Goal: Task Accomplishment & Management: Complete application form

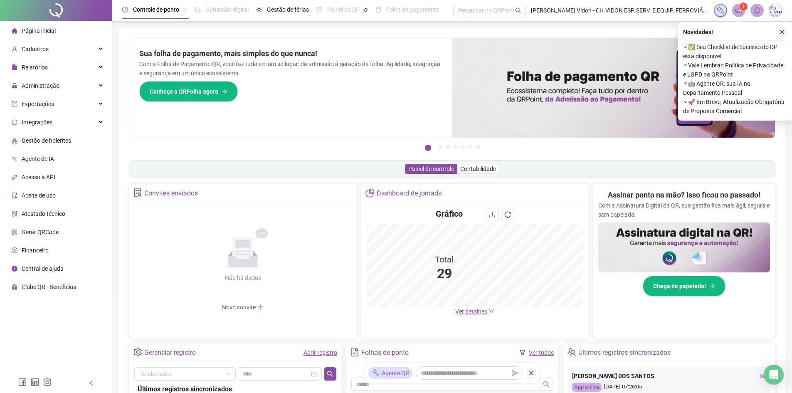
click at [780, 34] on icon "close" at bounding box center [782, 32] width 6 height 6
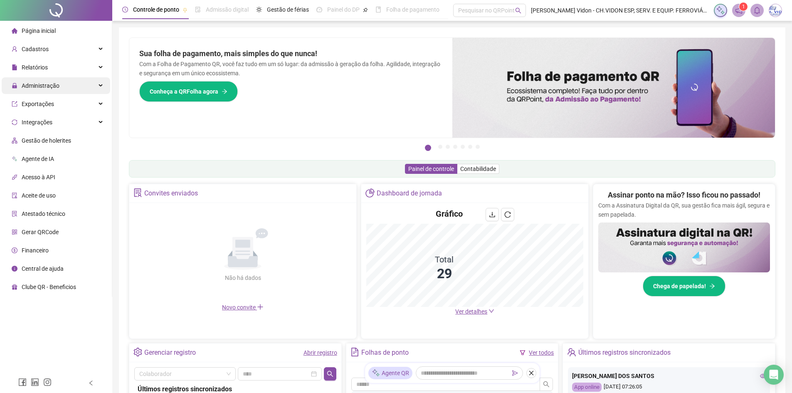
click at [99, 86] on div "Administração" at bounding box center [56, 85] width 109 height 17
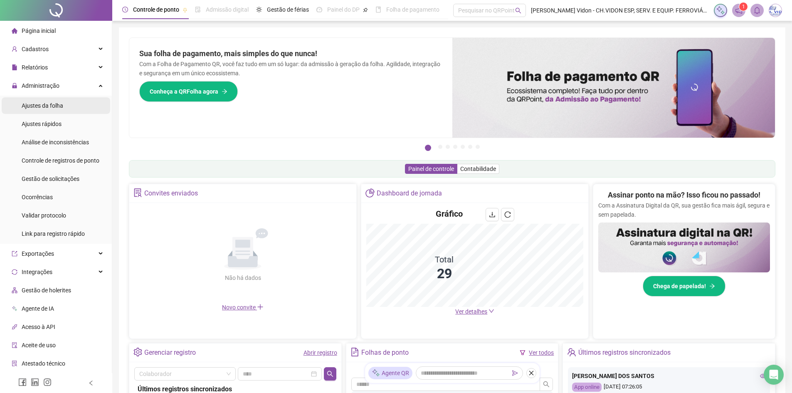
click at [71, 101] on li "Ajustes da folha" at bounding box center [56, 105] width 109 height 17
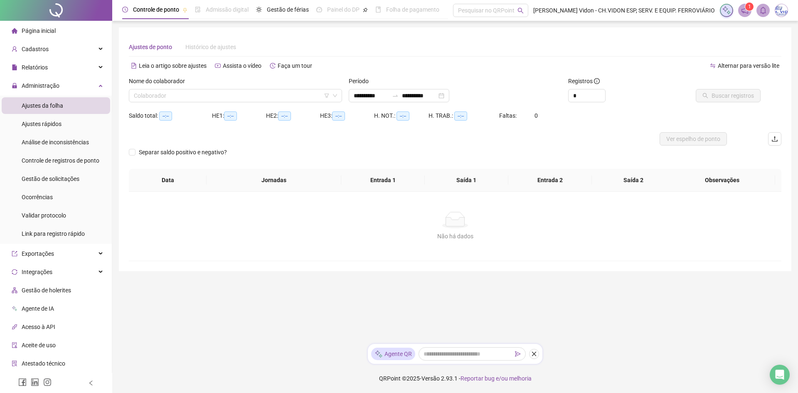
type input "**********"
type input "*"
click at [602, 93] on icon "up" at bounding box center [601, 93] width 3 height 3
click at [268, 97] on input "search" at bounding box center [232, 95] width 196 height 12
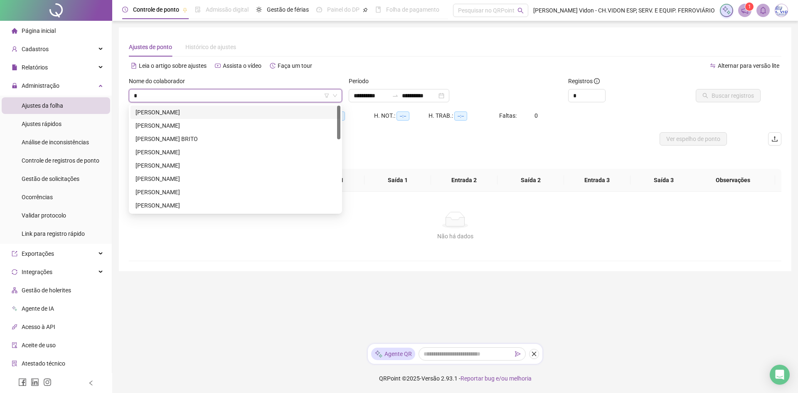
type input "**"
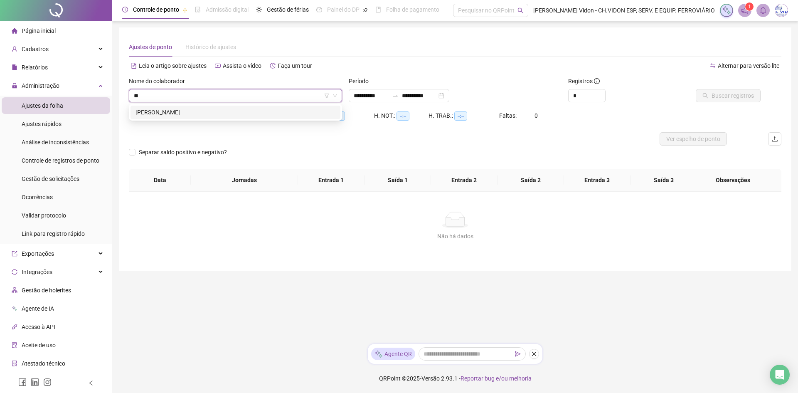
click at [212, 111] on div "EULLER AUGUSTO NOGUEIRA" at bounding box center [236, 112] width 200 height 9
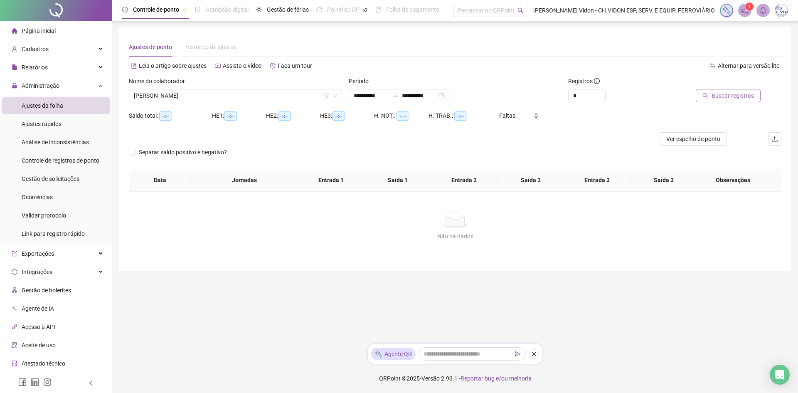
click at [728, 99] on span "Buscar registros" at bounding box center [733, 95] width 42 height 9
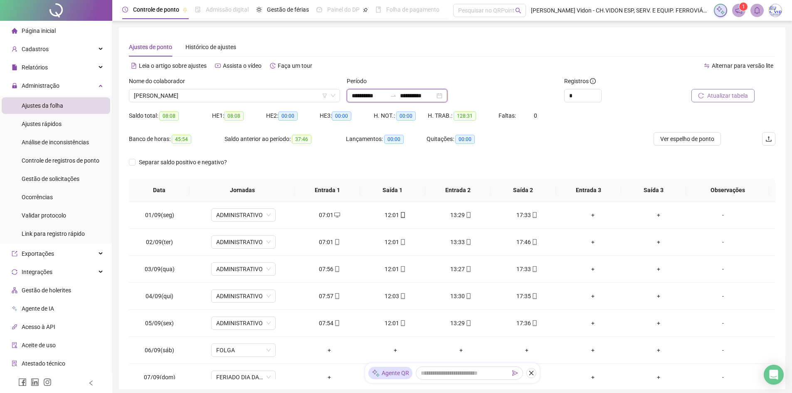
click at [414, 93] on input "**********" at bounding box center [417, 95] width 35 height 9
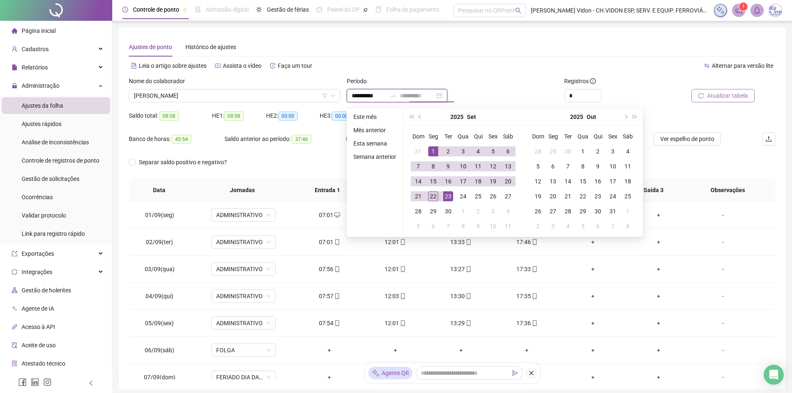
type input "**********"
click at [429, 197] on div "22" at bounding box center [433, 196] width 10 height 10
type input "**********"
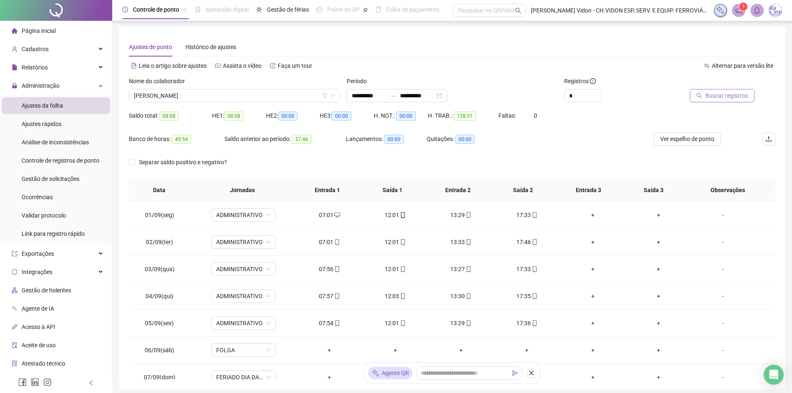
click at [725, 96] on span "Buscar registros" at bounding box center [727, 95] width 42 height 9
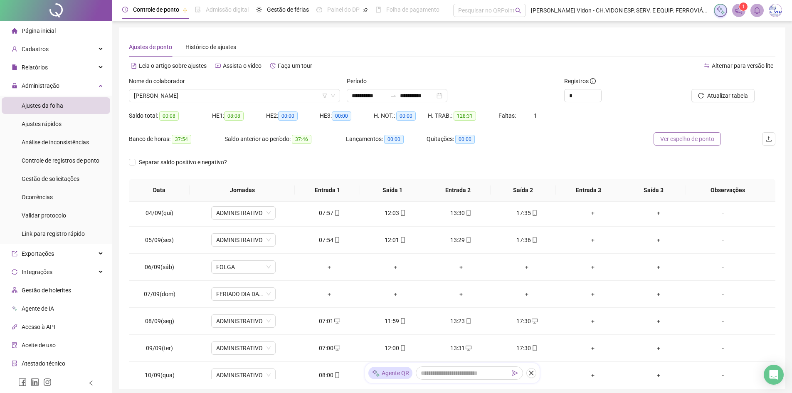
click at [691, 139] on span "Ver espelho de ponto" at bounding box center [687, 138] width 54 height 9
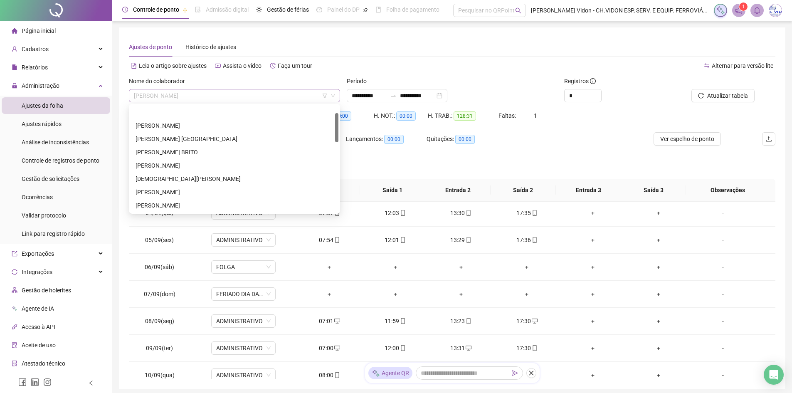
click at [255, 94] on span "EULLER AUGUSTO NOGUEIRA" at bounding box center [234, 95] width 201 height 12
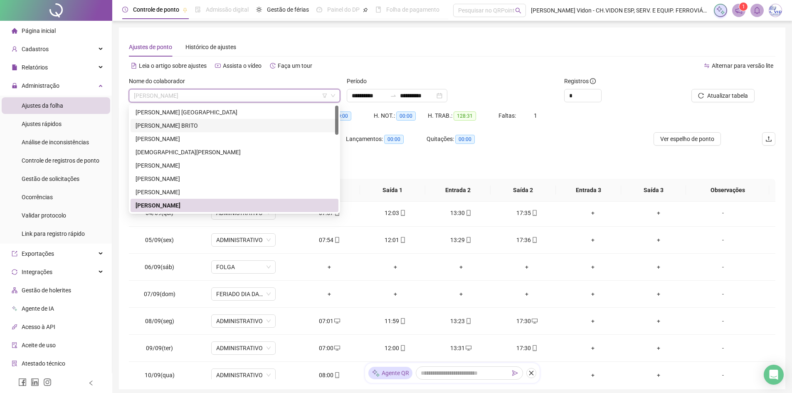
scroll to position [0, 0]
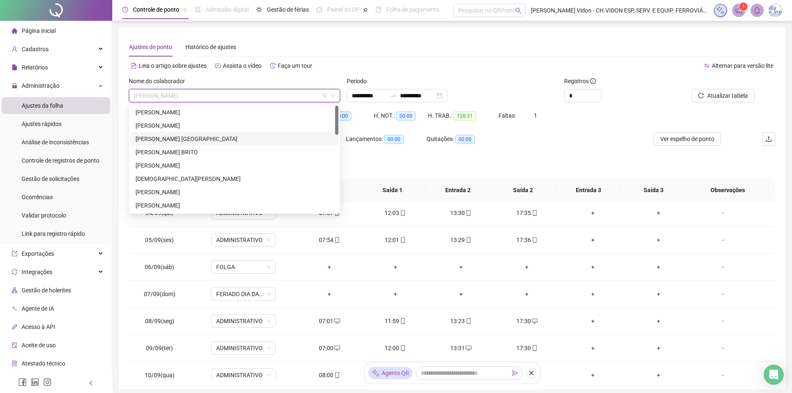
click at [200, 138] on div "BÁRBARA ARAUJO P. DOMITH" at bounding box center [235, 138] width 198 height 9
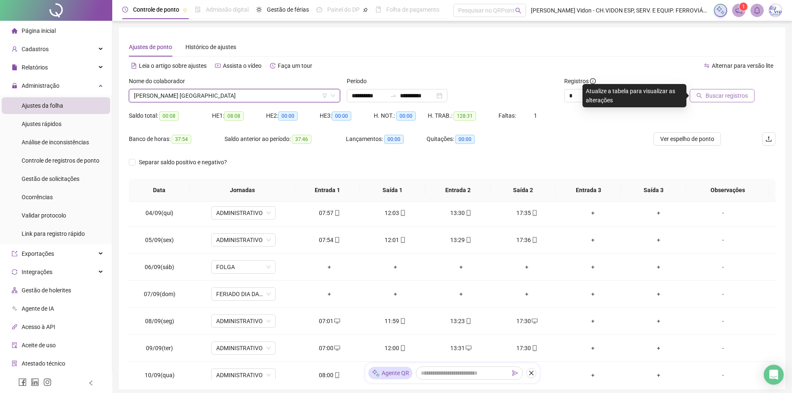
click at [703, 92] on button "Buscar registros" at bounding box center [722, 95] width 65 height 13
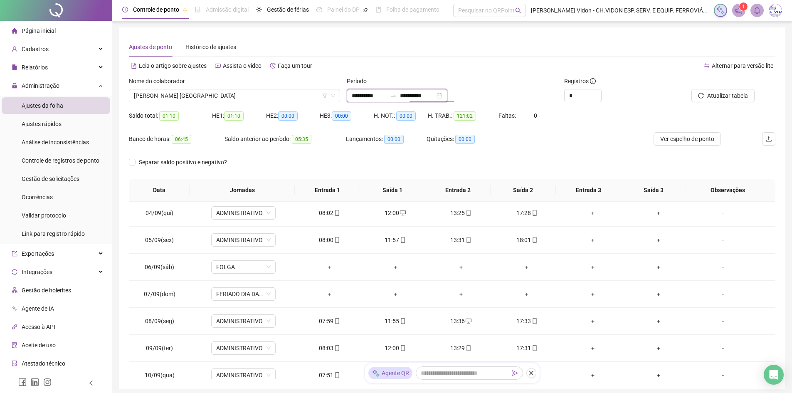
click at [435, 97] on input "**********" at bounding box center [417, 95] width 35 height 9
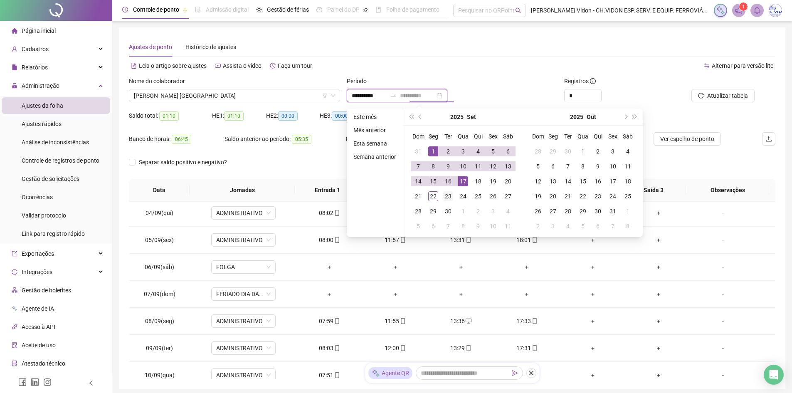
type input "**********"
click at [449, 197] on div "23" at bounding box center [448, 196] width 10 height 10
type input "**********"
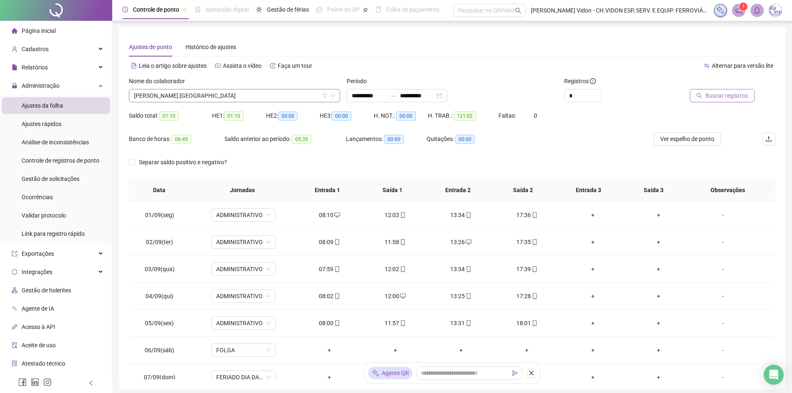
click at [225, 94] on span "BÁRBARA ARAUJO P. DOMITH" at bounding box center [234, 95] width 201 height 12
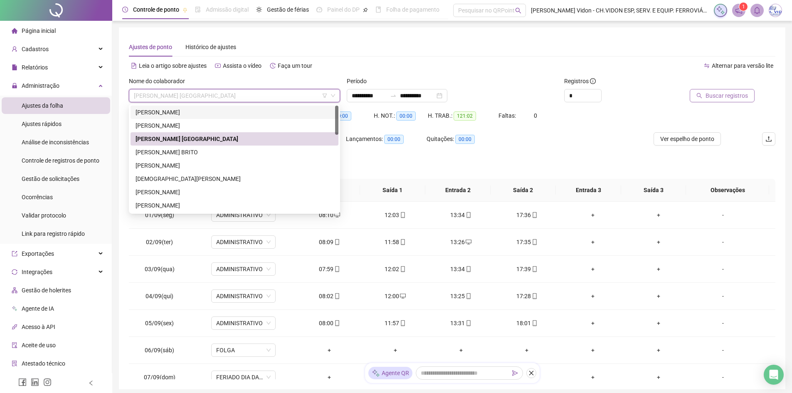
click at [195, 111] on div "ANDERSON MANOEL DE FARIA" at bounding box center [235, 112] width 198 height 9
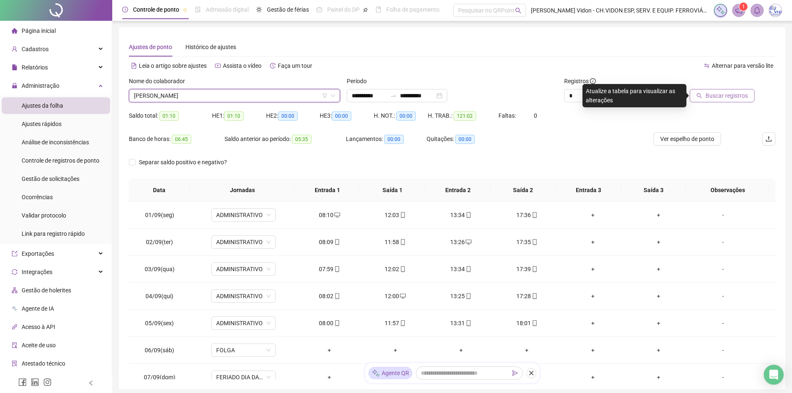
click at [691, 101] on div "Buscar registros" at bounding box center [713, 95] width 81 height 13
click at [698, 93] on button "Buscar registros" at bounding box center [722, 95] width 65 height 13
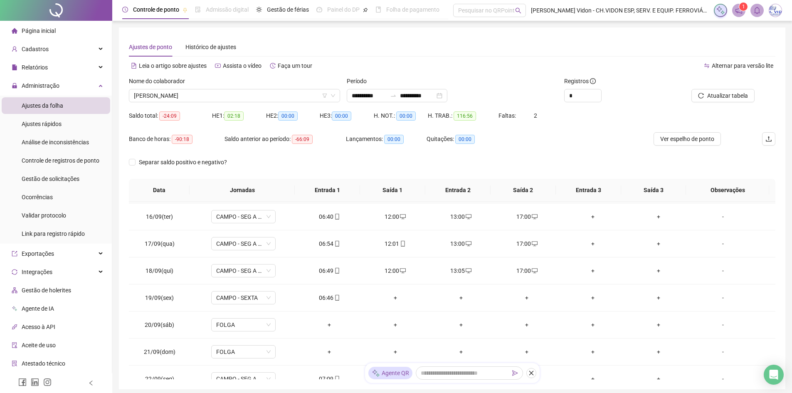
scroll to position [417, 0]
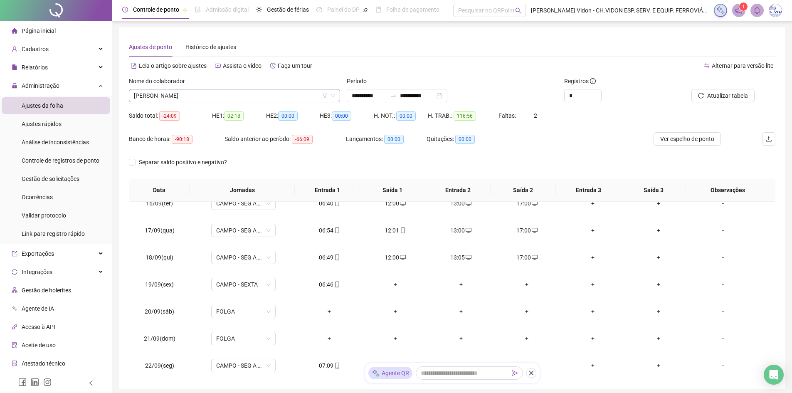
click at [289, 99] on span "ANDERSON MANOEL DE FARIA" at bounding box center [234, 95] width 201 height 12
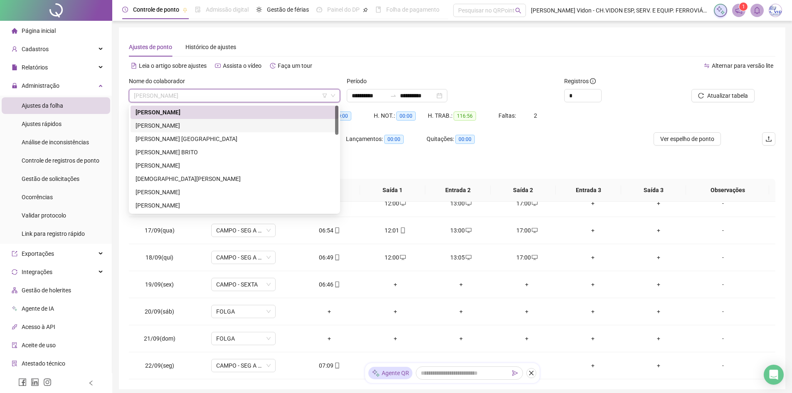
click at [215, 125] on div "ANTONIO ELADIO MARCELINO" at bounding box center [235, 125] width 198 height 9
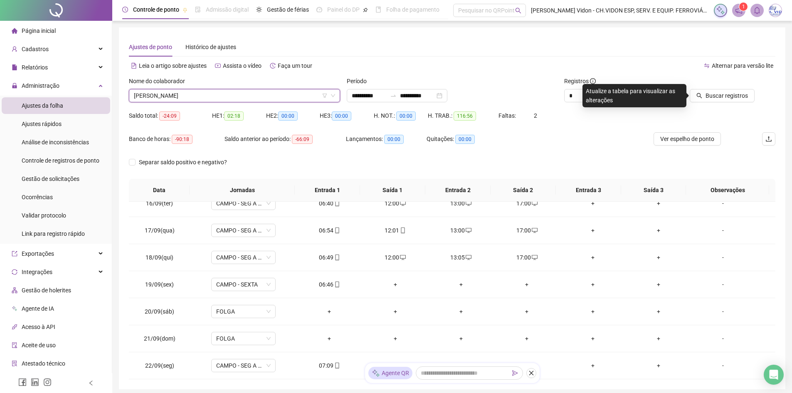
click at [708, 103] on div "Buscar registros" at bounding box center [724, 92] width 109 height 32
click at [717, 94] on span "Buscar registros" at bounding box center [727, 95] width 42 height 9
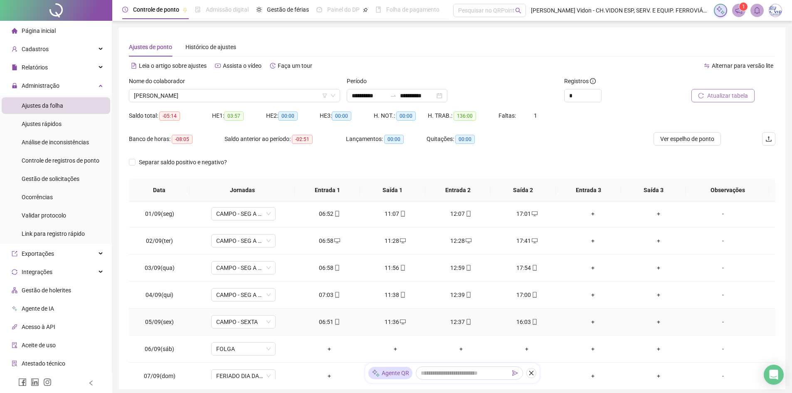
scroll to position [0, 0]
click at [272, 96] on span "ANTONIO ELADIO MARCELINO" at bounding box center [234, 95] width 201 height 12
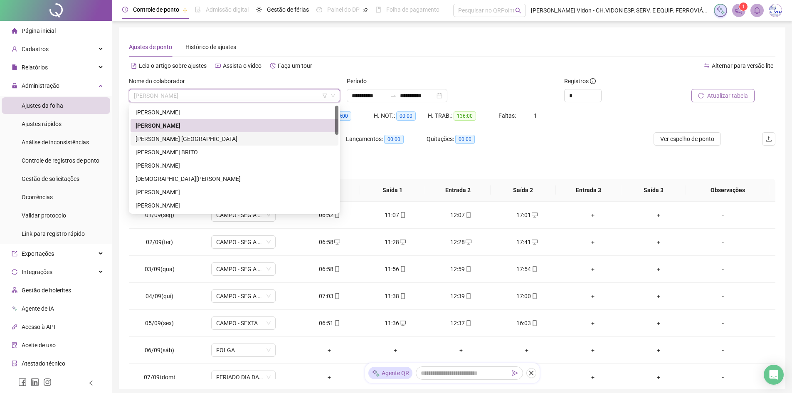
click at [208, 137] on div "BÁRBARA ARAUJO P. DOMITH" at bounding box center [235, 138] width 198 height 9
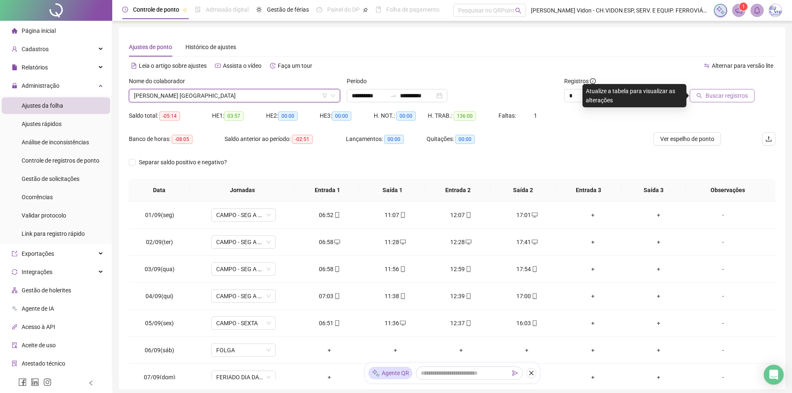
click at [693, 95] on button "Buscar registros" at bounding box center [722, 95] width 65 height 13
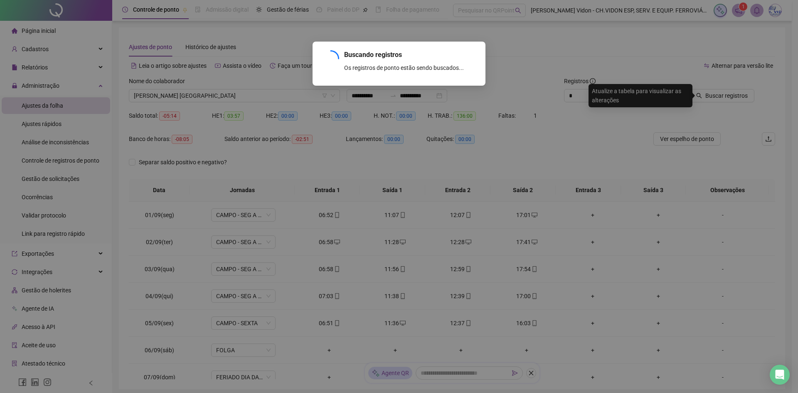
click at [698, 92] on div "Buscando registros Os registros de ponto estão sendo buscados... OK" at bounding box center [399, 196] width 798 height 393
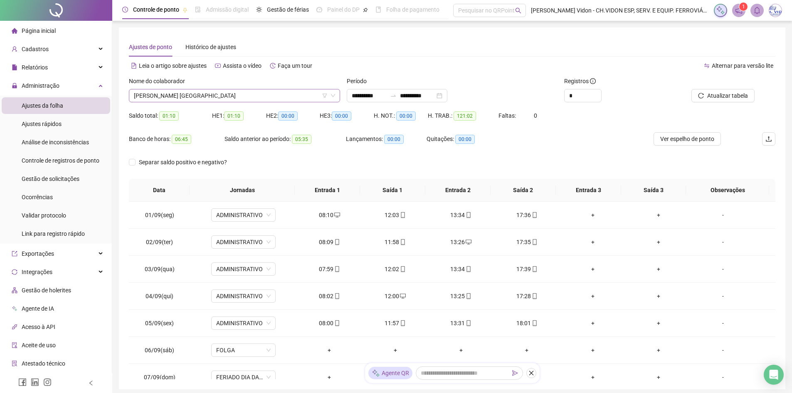
click at [230, 94] on span "BÁRBARA ARAUJO P. DOMITH" at bounding box center [234, 95] width 201 height 12
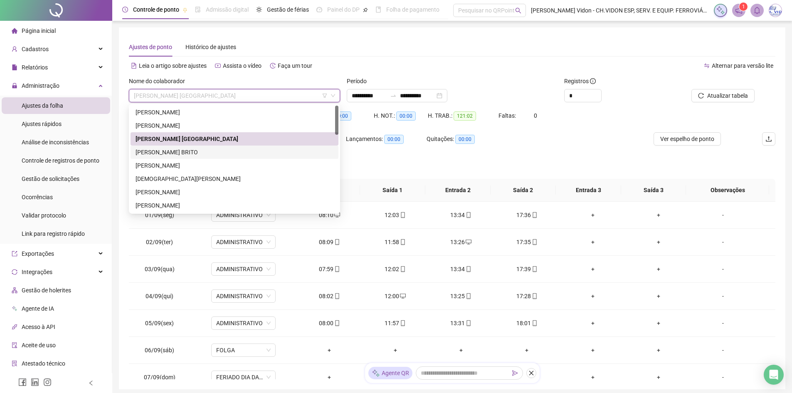
click at [181, 151] on div "BRUNO TELES BRITO" at bounding box center [235, 152] width 198 height 9
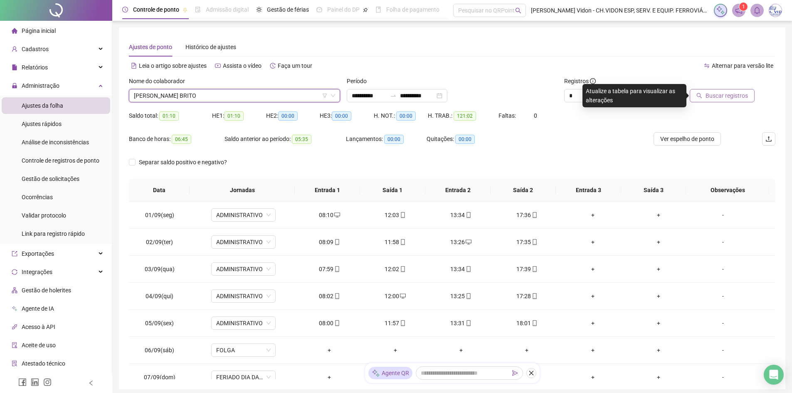
click at [703, 102] on button "Buscar registros" at bounding box center [722, 95] width 65 height 13
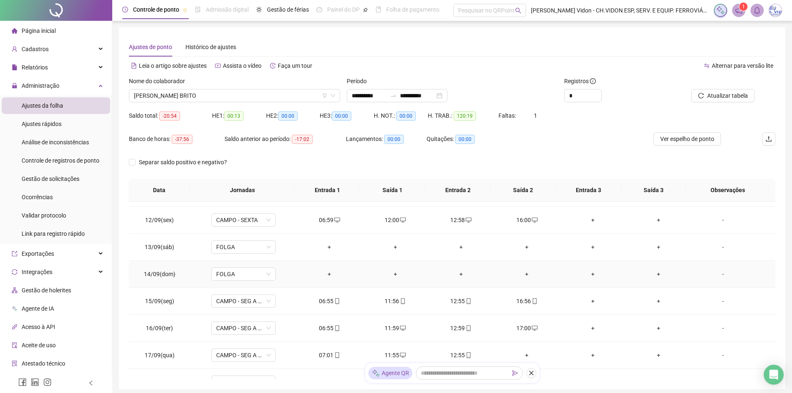
scroll to position [334, 0]
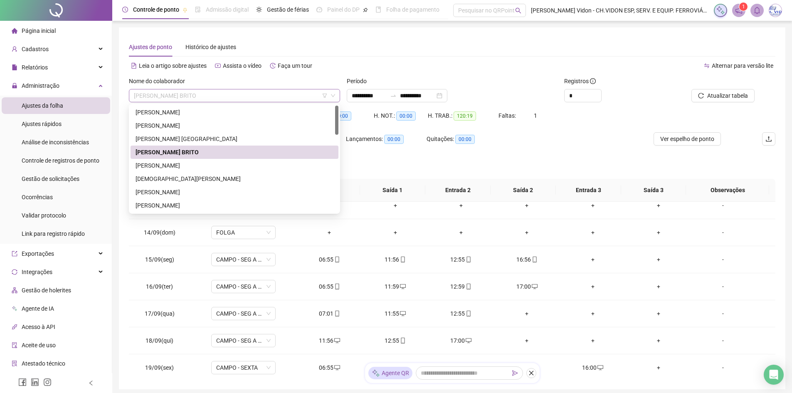
click at [248, 96] on span "BRUNO TELES BRITO" at bounding box center [234, 95] width 201 height 12
click at [194, 163] on div "CLAUDIO JOSÉ CHARTOUNI" at bounding box center [235, 165] width 198 height 9
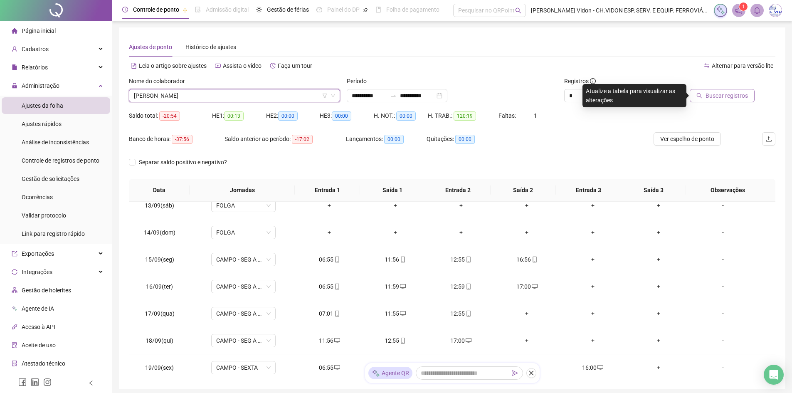
drag, startPoint x: 714, startPoint y: 83, endPoint x: 713, endPoint y: 95, distance: 12.1
click at [714, 91] on div "Buscar registros" at bounding box center [713, 89] width 81 height 26
click at [713, 95] on span "Buscar registros" at bounding box center [727, 95] width 42 height 9
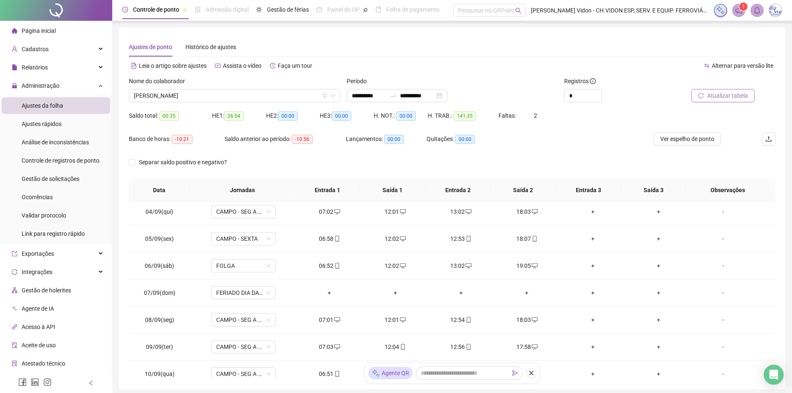
scroll to position [0, 0]
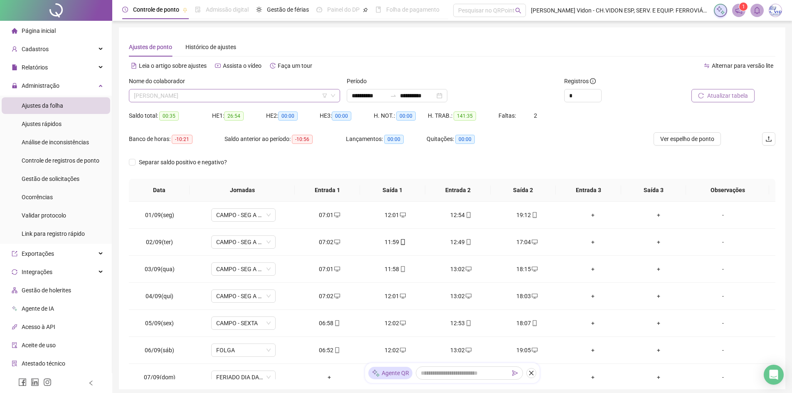
click at [221, 98] on span "CLAUDIO JOSÉ CHARTOUNI" at bounding box center [234, 95] width 201 height 12
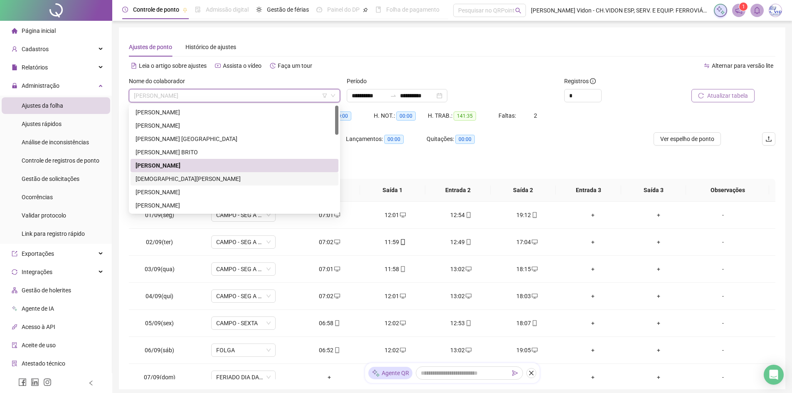
click at [181, 178] on div "CRISTIANO INOCÊNCIO DA SILVA" at bounding box center [235, 178] width 198 height 9
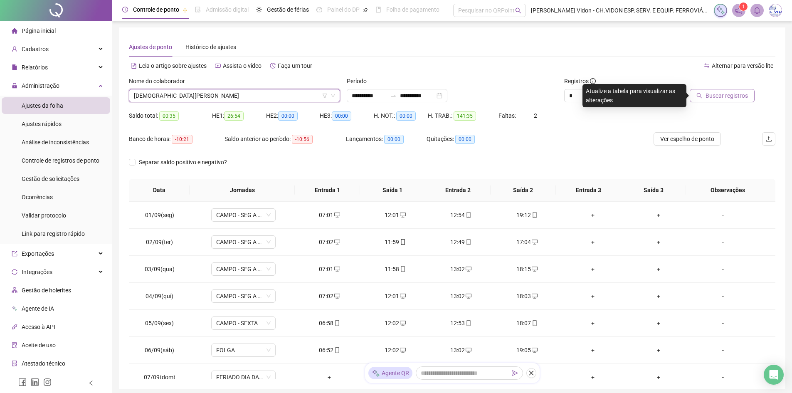
click at [725, 93] on span "Buscar registros" at bounding box center [727, 95] width 42 height 9
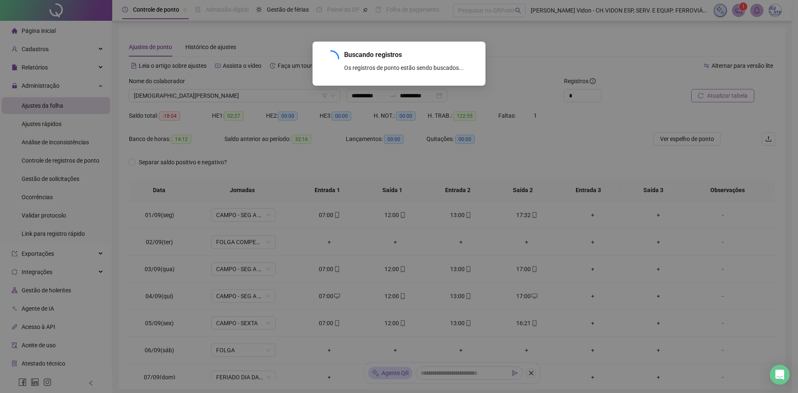
click at [725, 93] on div "Buscando registros Os registros de ponto estão sendo buscados... OK" at bounding box center [399, 196] width 798 height 393
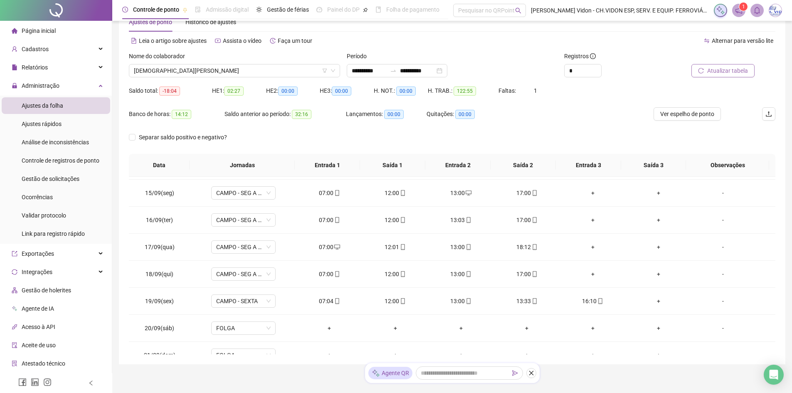
scroll to position [10, 0]
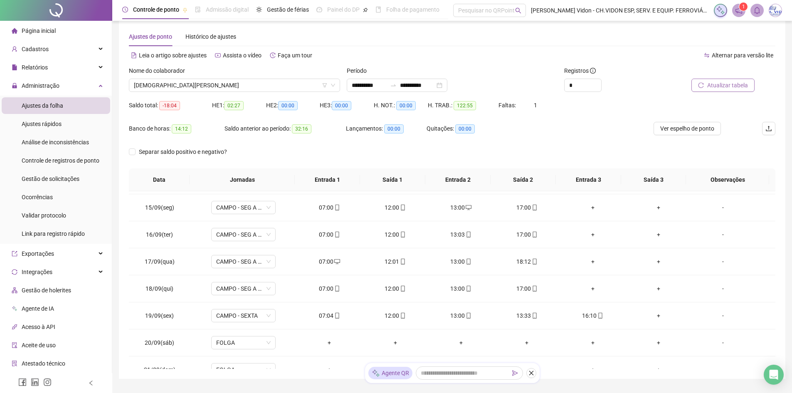
click at [711, 88] on span "Atualizar tabela" at bounding box center [727, 85] width 41 height 9
click at [222, 88] on span "CRISTIANO INOCÊNCIO DA SILVA" at bounding box center [234, 85] width 201 height 12
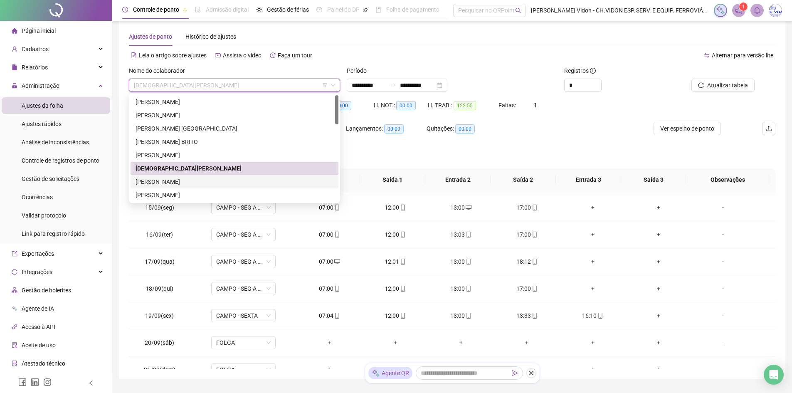
click at [192, 180] on div "DANIEL SALES FONSECA" at bounding box center [235, 181] width 198 height 9
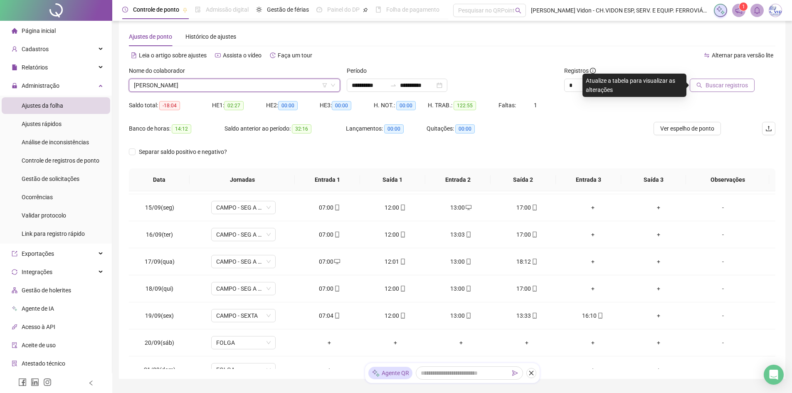
click at [701, 85] on icon "search" at bounding box center [699, 85] width 6 height 6
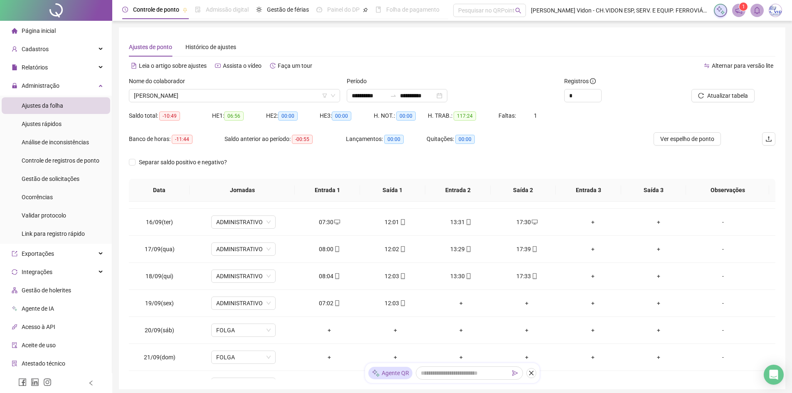
scroll to position [417, 0]
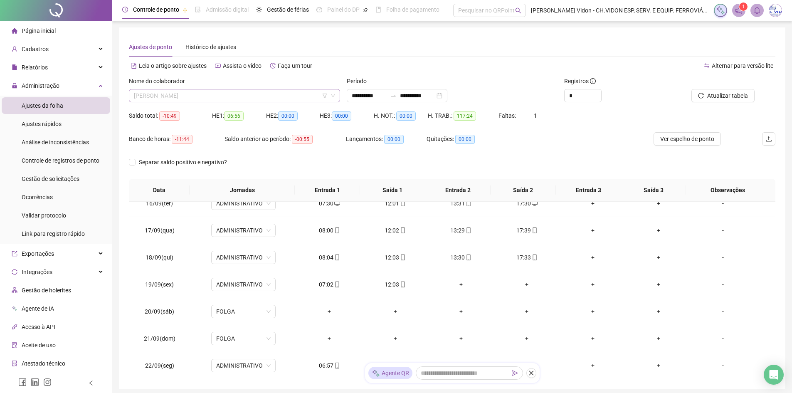
click at [220, 94] on span "DANIEL SALES FONSECA" at bounding box center [234, 95] width 201 height 12
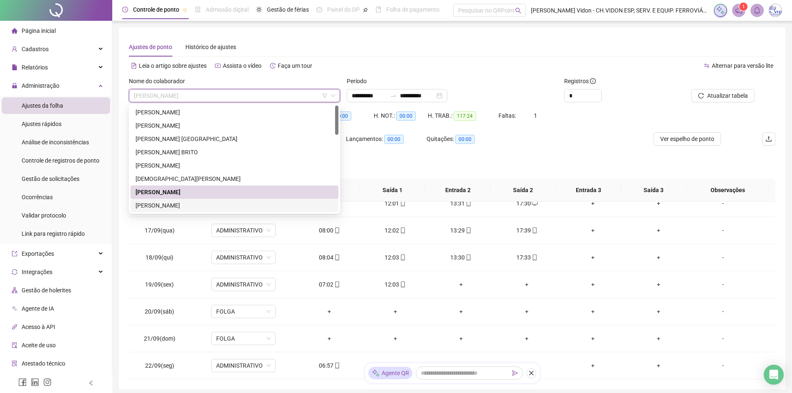
click at [175, 202] on div "DAVID FERREIRA DOS SANTOS" at bounding box center [235, 205] width 198 height 9
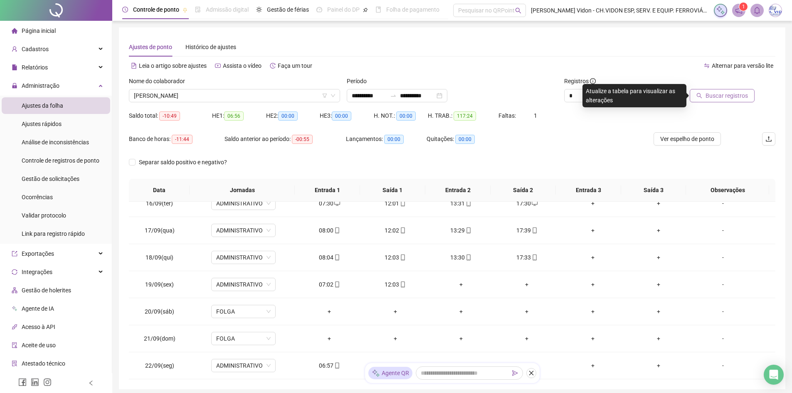
click at [713, 95] on span "Buscar registros" at bounding box center [727, 95] width 42 height 9
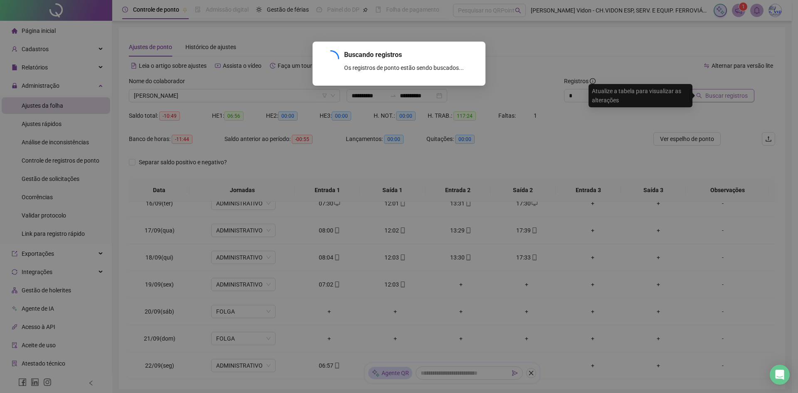
click at [713, 95] on div "Buscando registros Os registros de ponto estão sendo buscados... OK" at bounding box center [399, 196] width 798 height 393
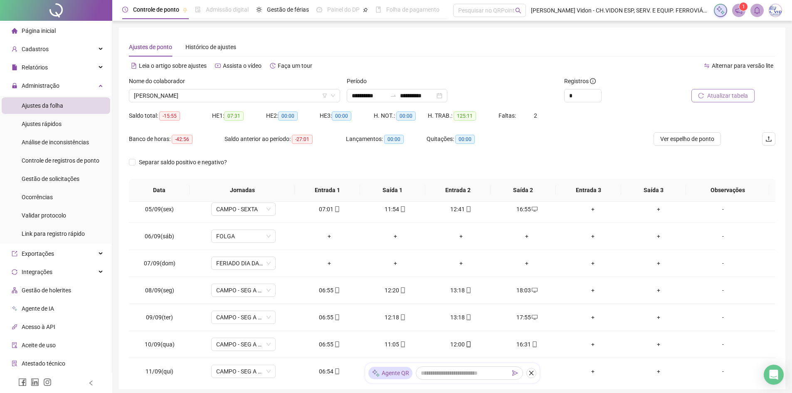
scroll to position [1, 0]
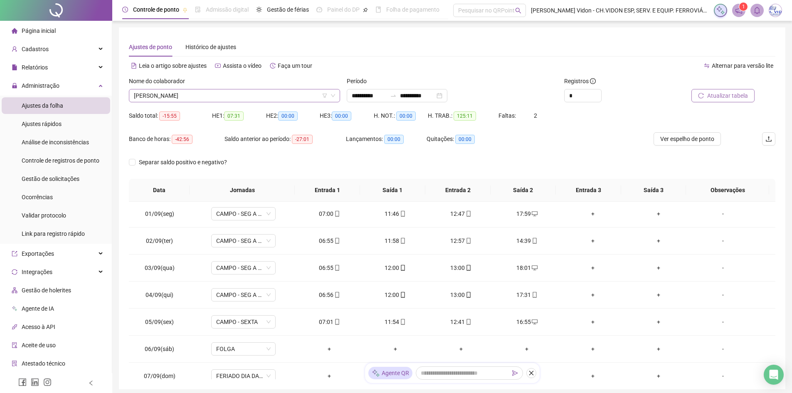
click at [272, 91] on span "DAVID FERREIRA DOS SANTOS" at bounding box center [234, 95] width 201 height 12
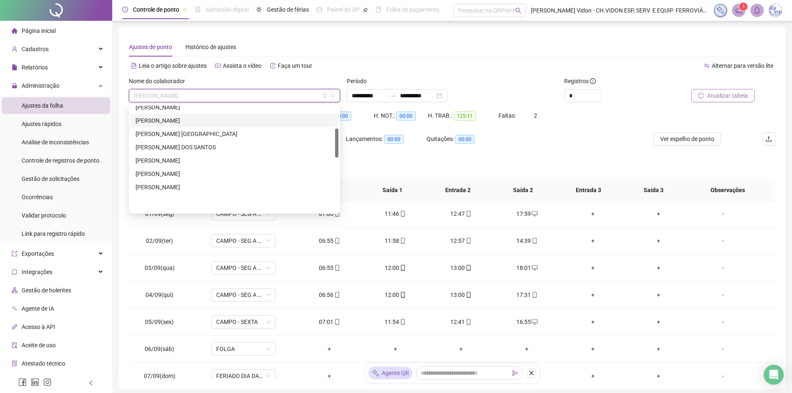
scroll to position [83, 0]
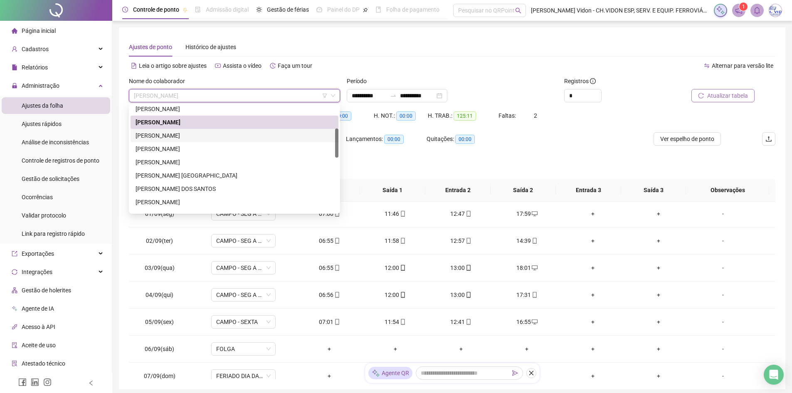
click at [195, 129] on div "DIEGO SILVA SANTOS" at bounding box center [235, 135] width 208 height 13
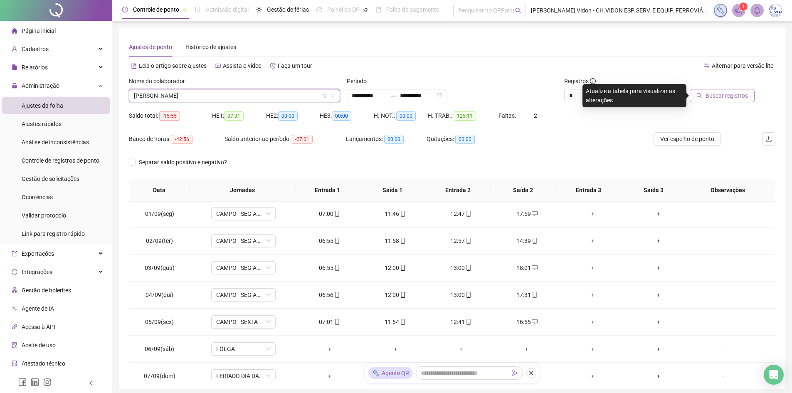
click at [719, 91] on button "Buscar registros" at bounding box center [722, 95] width 65 height 13
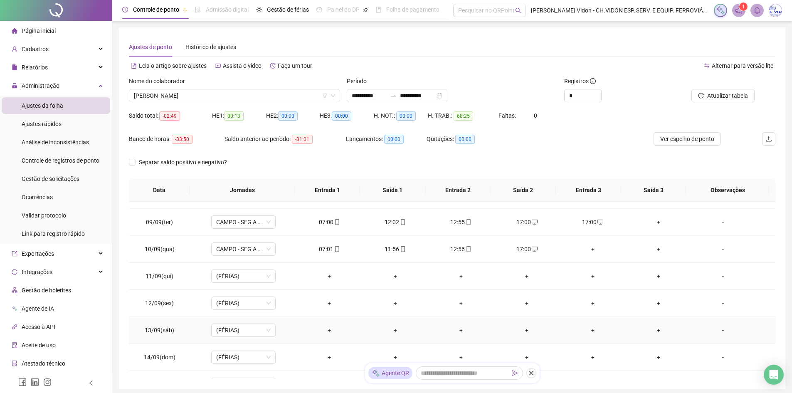
scroll to position [417, 0]
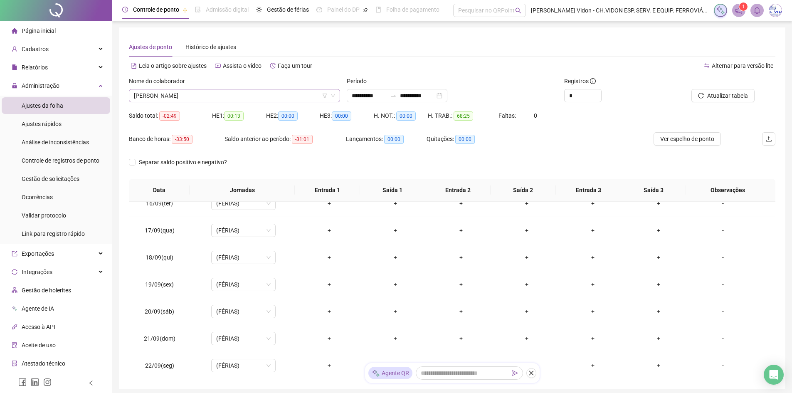
click at [204, 101] on span "DIEGO SILVA SANTOS" at bounding box center [234, 95] width 201 height 12
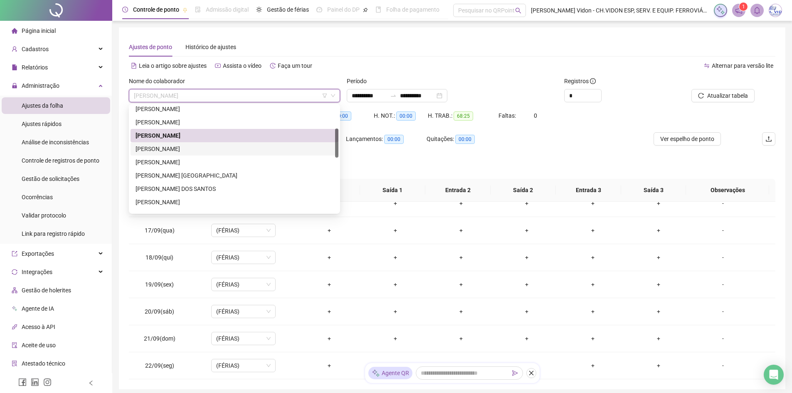
click at [194, 151] on div "EULLER AUGUSTO NOGUEIRA" at bounding box center [235, 148] width 198 height 9
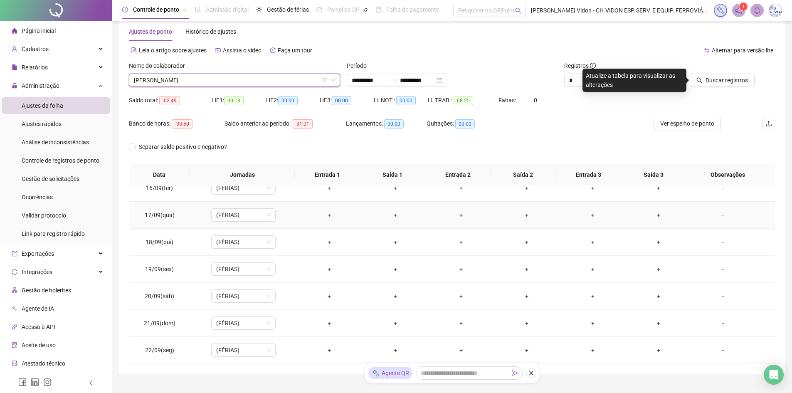
scroll to position [42, 0]
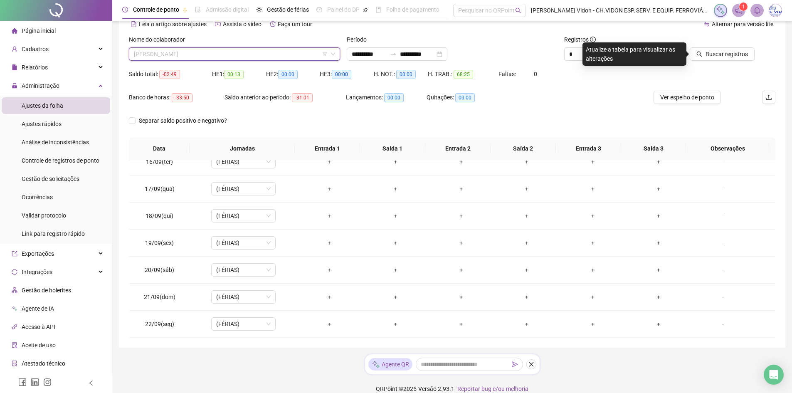
click at [244, 54] on span "EULLER AUGUSTO NOGUEIRA" at bounding box center [234, 54] width 201 height 12
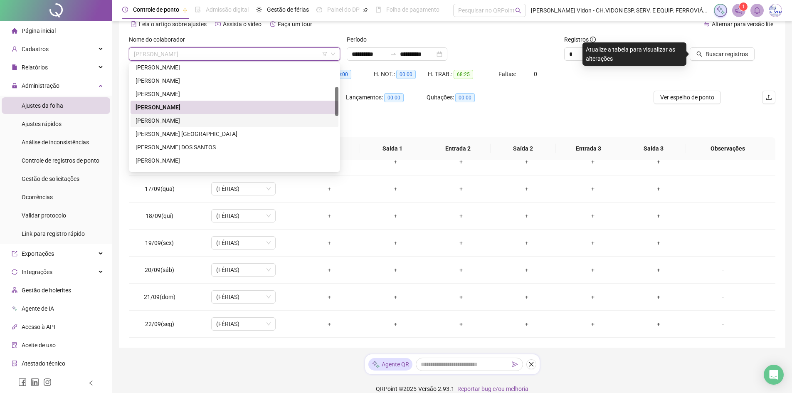
click at [212, 118] on div "FABRICIO ALMEIDA SANTOS" at bounding box center [235, 120] width 198 height 9
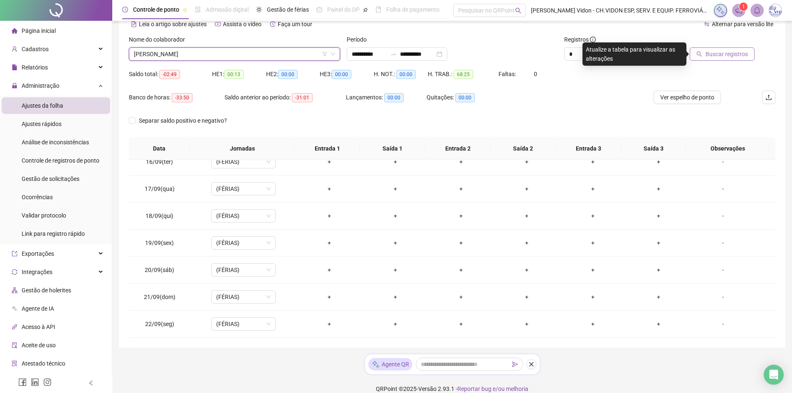
click at [707, 54] on span "Buscar registros" at bounding box center [727, 53] width 42 height 9
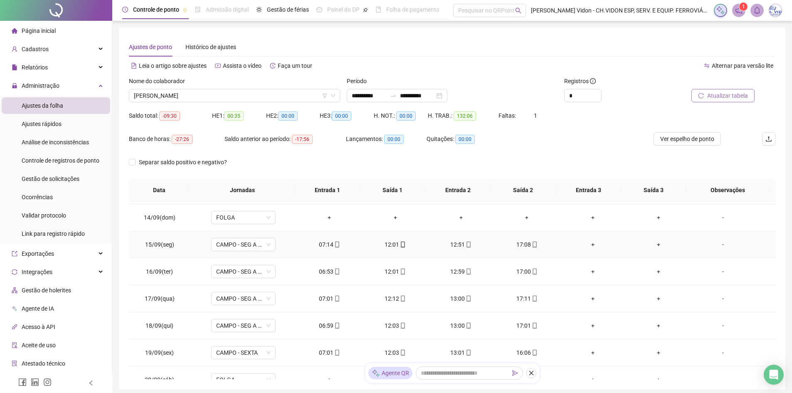
scroll to position [374, 0]
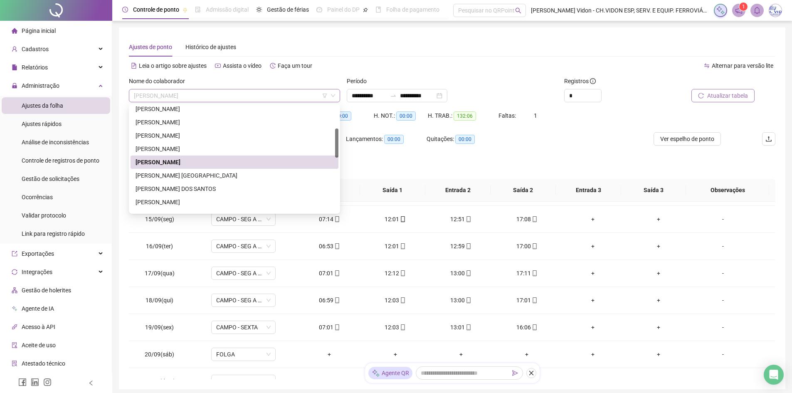
click at [246, 94] on span "FABRICIO ALMEIDA SANTOS" at bounding box center [234, 95] width 201 height 12
click at [200, 191] on div "JONATHAN S. M. DOS SANTOS" at bounding box center [235, 188] width 198 height 9
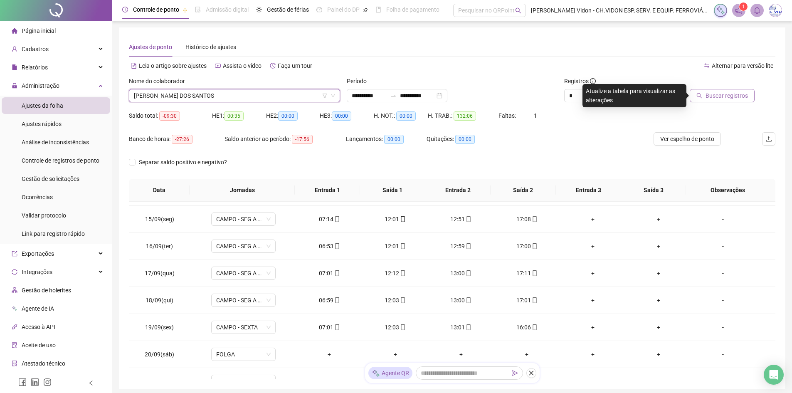
click at [723, 90] on button "Buscar registros" at bounding box center [722, 95] width 65 height 13
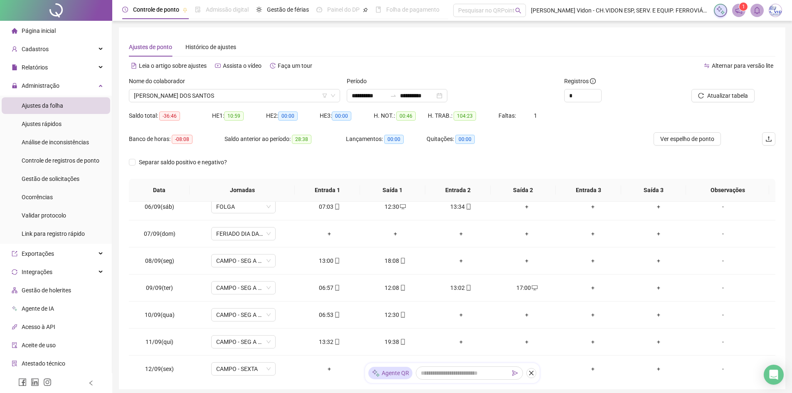
scroll to position [0, 0]
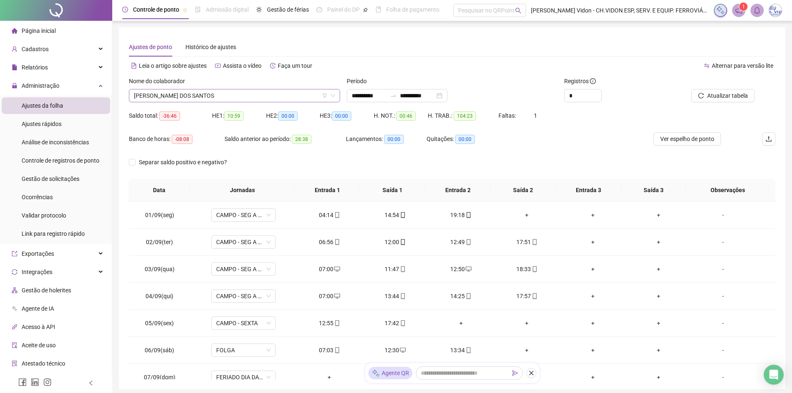
click at [267, 96] on span "JONATHAN S. M. DOS SANTOS" at bounding box center [234, 95] width 201 height 12
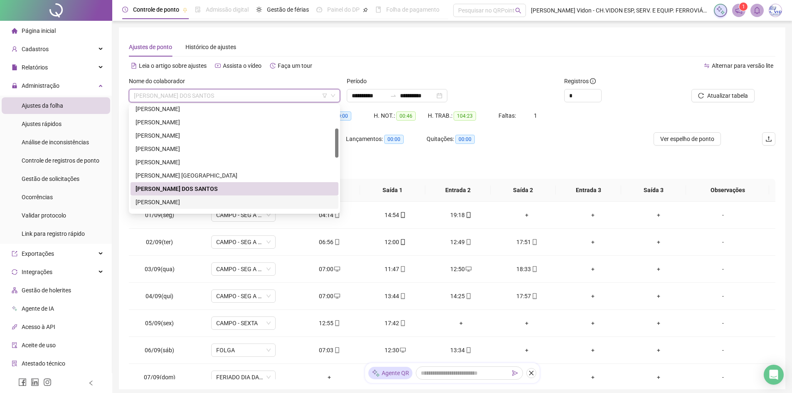
click at [194, 204] on div "JULIO CESAR FARIA" at bounding box center [235, 201] width 198 height 9
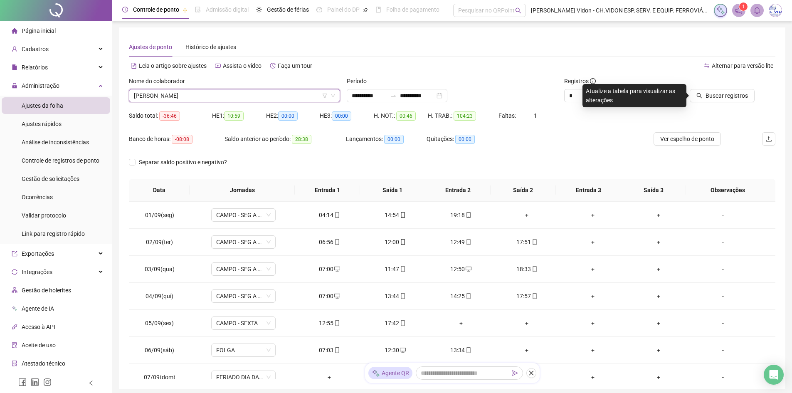
click at [249, 99] on span "JULIO CESAR FARIA" at bounding box center [234, 95] width 201 height 12
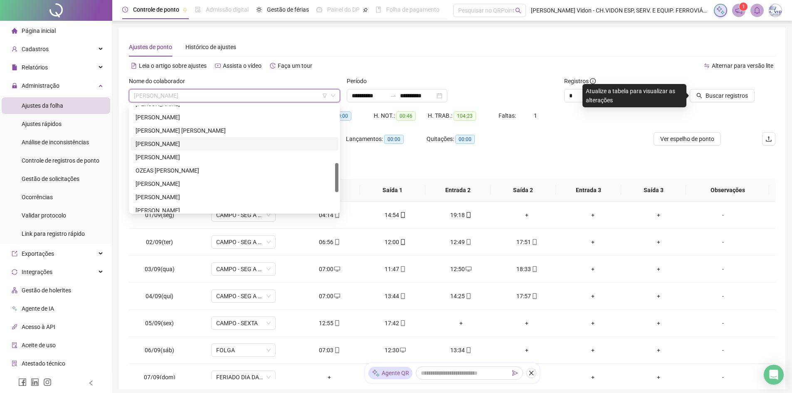
scroll to position [125, 0]
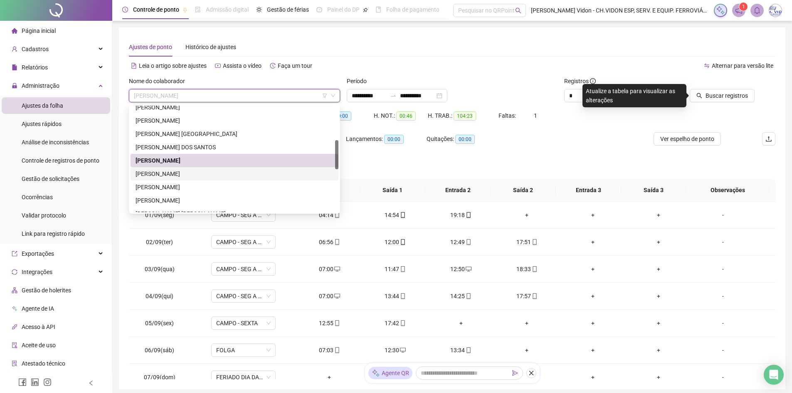
click at [192, 175] on div "LEONARDO DIAS" at bounding box center [235, 173] width 198 height 9
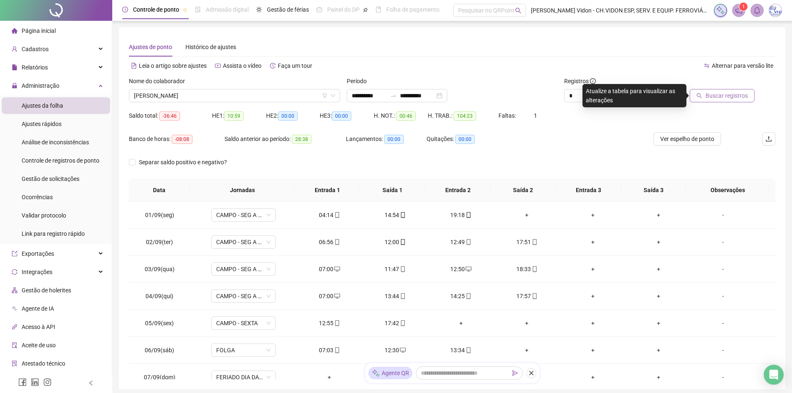
click at [703, 102] on button "Buscar registros" at bounding box center [722, 95] width 65 height 13
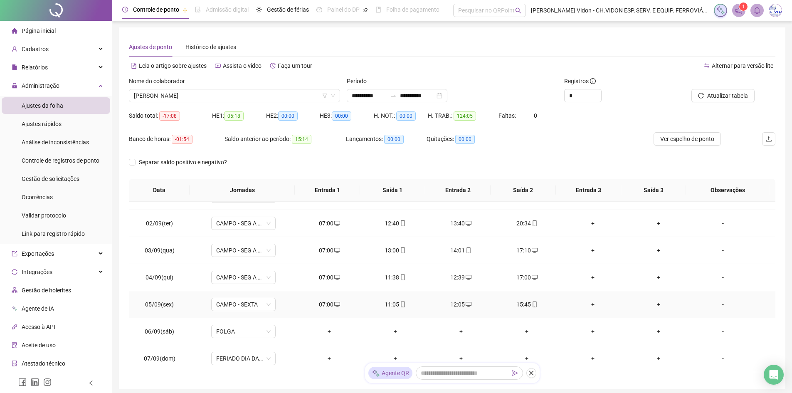
scroll to position [0, 0]
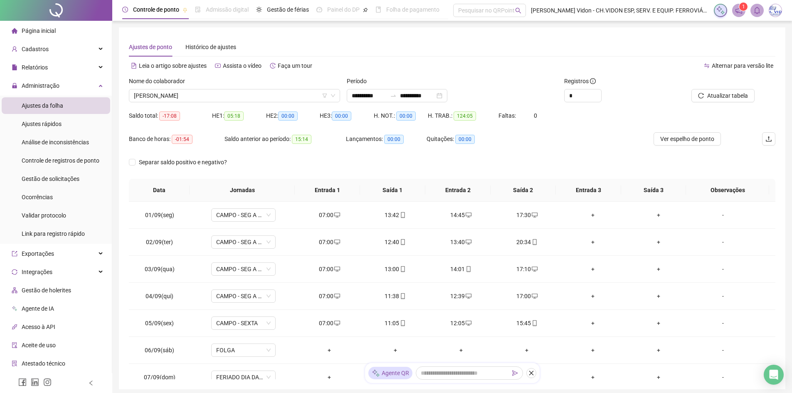
drag, startPoint x: 256, startPoint y: 86, endPoint x: 249, endPoint y: 91, distance: 8.3
click at [253, 88] on div "Nome do colaborador" at bounding box center [234, 82] width 211 height 12
click at [249, 91] on span "LEONARDO DIAS" at bounding box center [234, 95] width 201 height 12
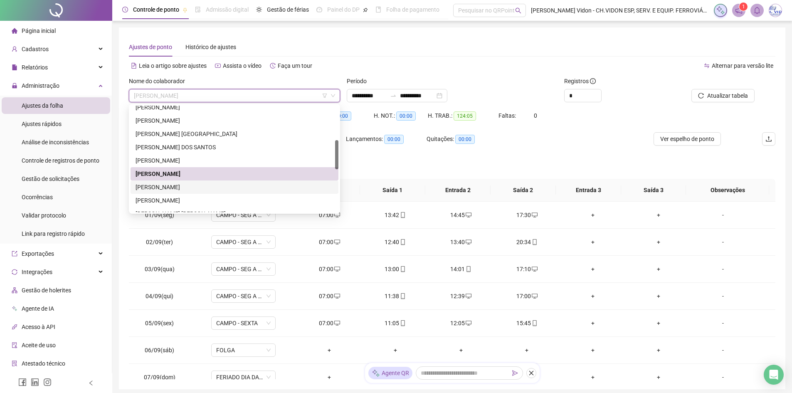
click at [210, 188] on div "LEONILO JOSÉ DA SILVA NETO" at bounding box center [235, 187] width 198 height 9
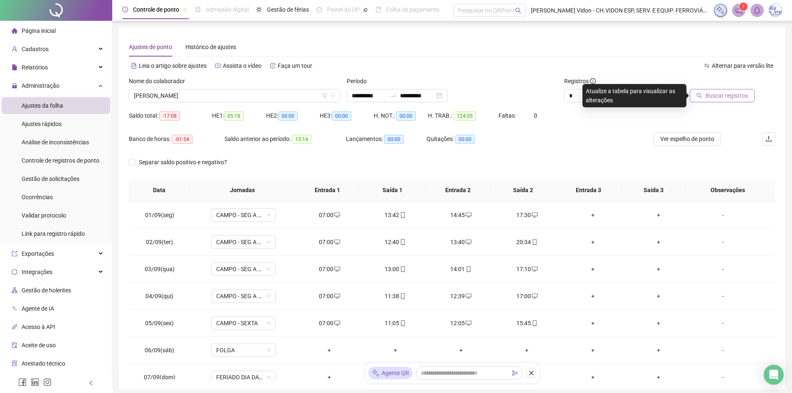
click at [714, 99] on span "Buscar registros" at bounding box center [727, 95] width 42 height 9
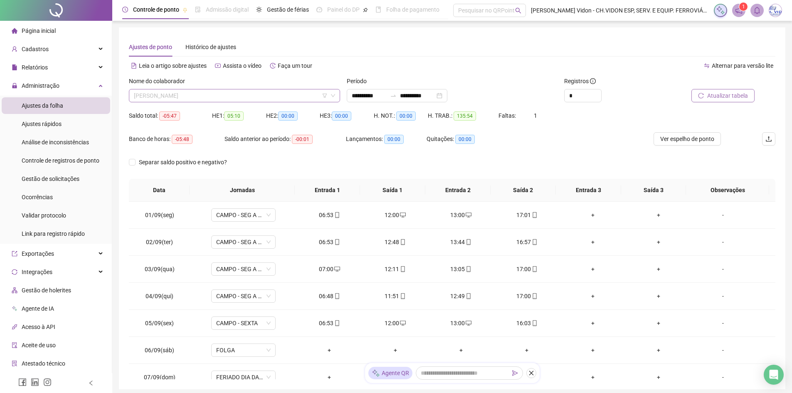
click at [230, 95] on span "LEONILO JOSÉ DA SILVA NETO" at bounding box center [234, 95] width 201 height 12
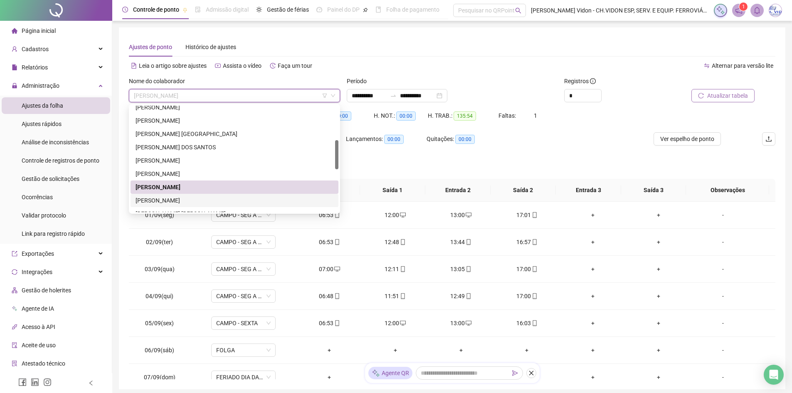
click at [204, 198] on div "LEVI LIMA MARTINS FREIRE" at bounding box center [235, 200] width 198 height 9
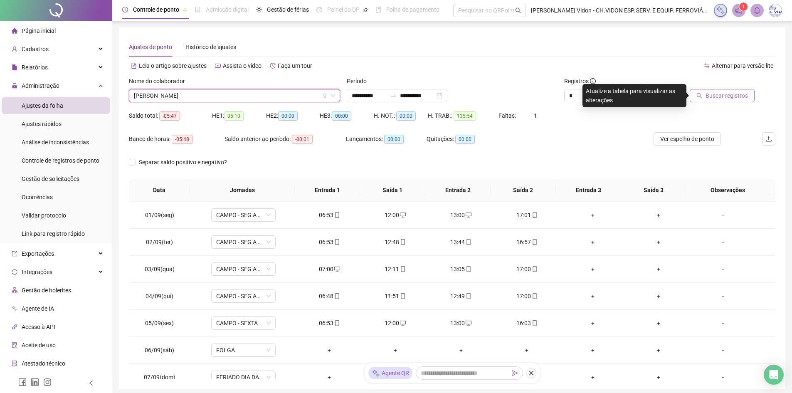
click at [716, 101] on button "Buscar registros" at bounding box center [722, 95] width 65 height 13
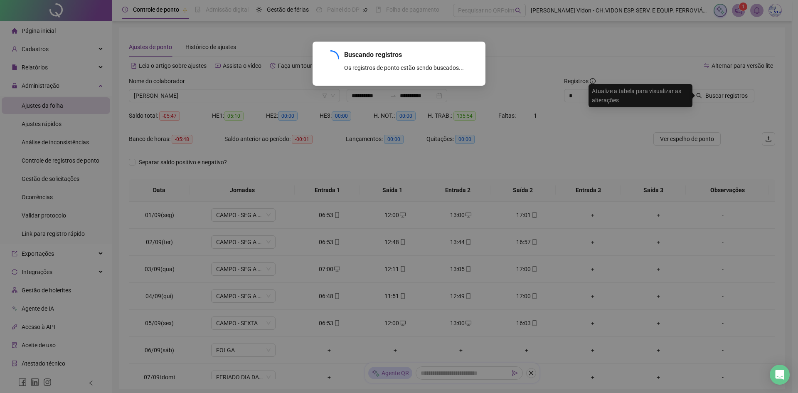
click at [723, 97] on div "Buscando registros Os registros de ponto estão sendo buscados... OK" at bounding box center [399, 196] width 798 height 393
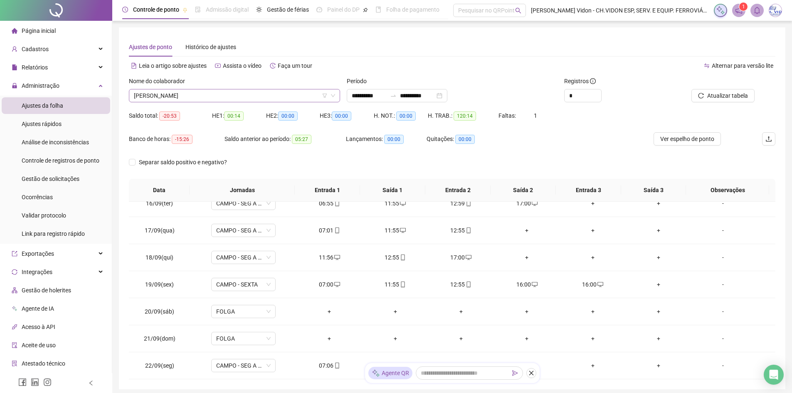
click at [257, 95] on span "LEVI LIMA MARTINS FREIRE" at bounding box center [234, 95] width 201 height 12
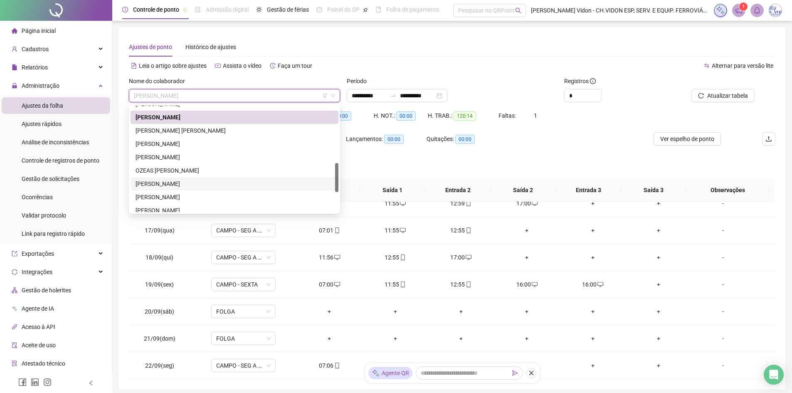
scroll to position [279, 0]
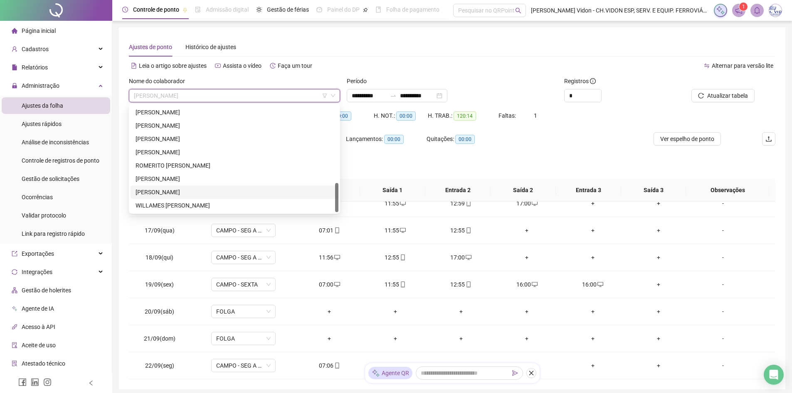
click at [198, 188] on div "WATILA JUNIOR DE OLIVEIRA" at bounding box center [235, 192] width 198 height 9
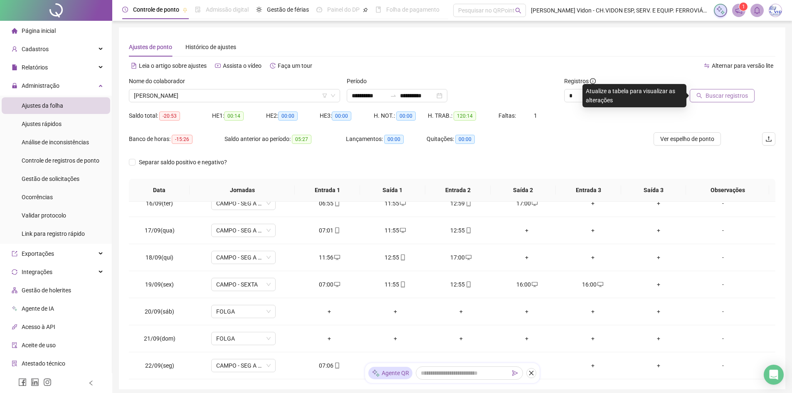
click at [718, 98] on span "Buscar registros" at bounding box center [727, 95] width 42 height 9
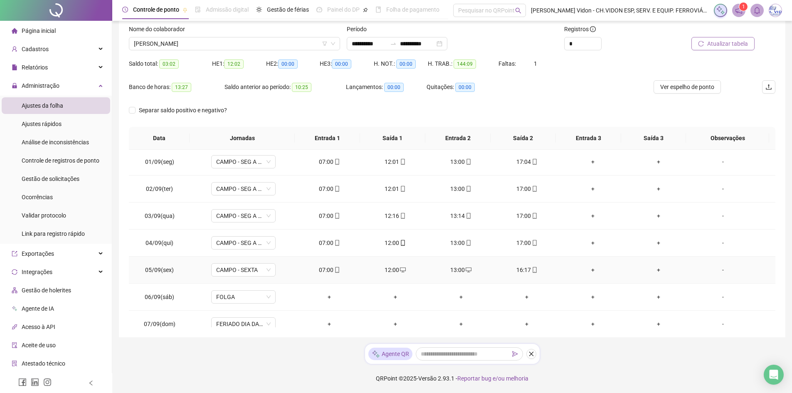
scroll to position [0, 0]
click at [726, 49] on button "Atualizar tabela" at bounding box center [722, 43] width 63 height 13
